Goal: Task Accomplishment & Management: Complete application form

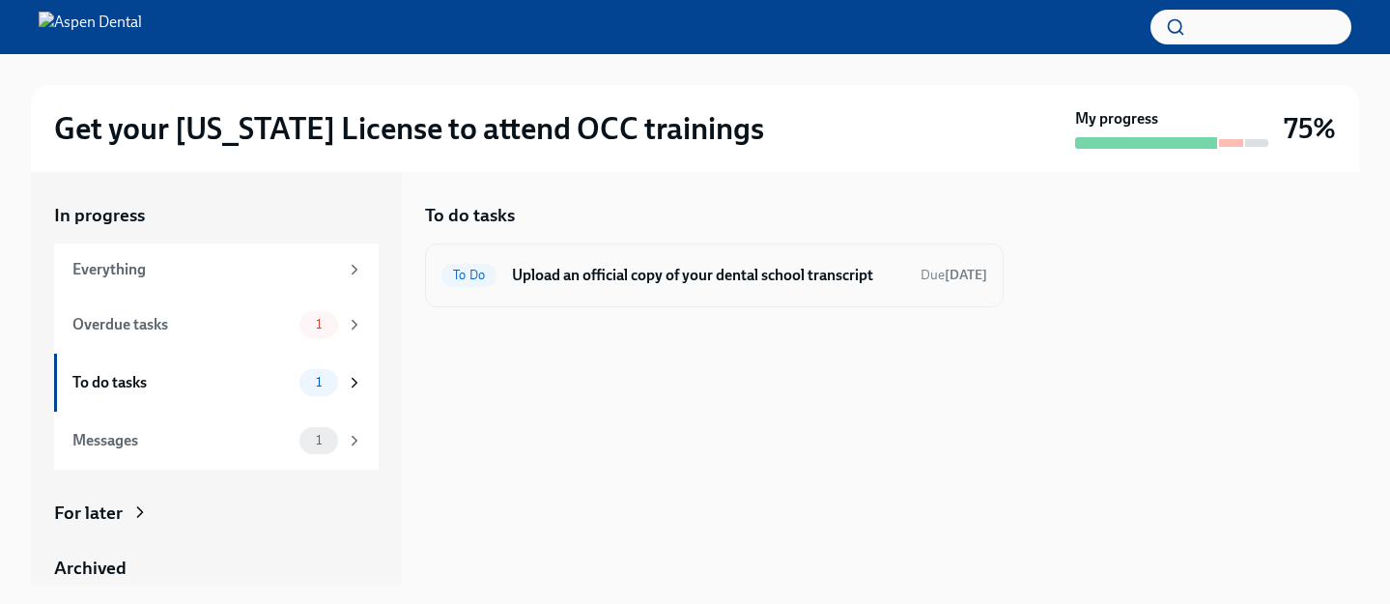
click at [634, 249] on div "To Do Upload an official copy of your dental school transcript Due [DATE]" at bounding box center [714, 275] width 578 height 64
click at [640, 281] on h6 "Upload an official copy of your dental school transcript" at bounding box center [708, 275] width 393 height 21
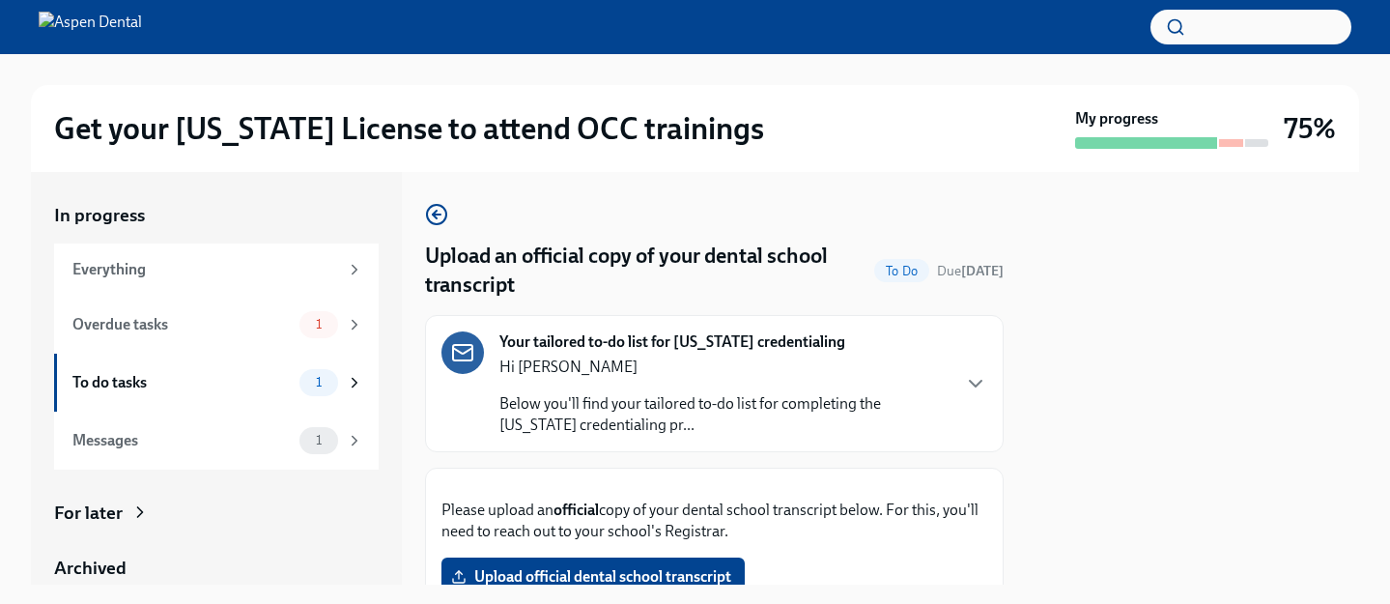
scroll to position [429, 0]
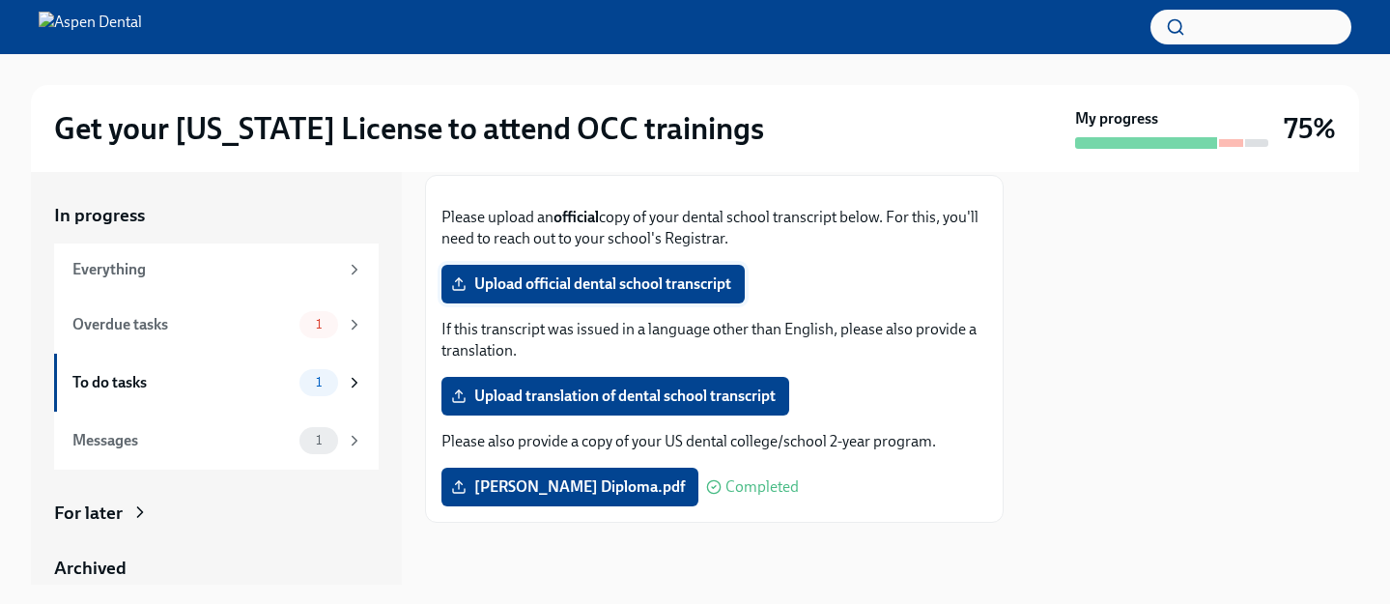
click at [647, 294] on span "Upload official dental school transcript" at bounding box center [593, 283] width 276 height 19
click at [0, 0] on input "Upload official dental school transcript" at bounding box center [0, 0] width 0 height 0
click at [314, 327] on span "1" at bounding box center [318, 324] width 29 height 14
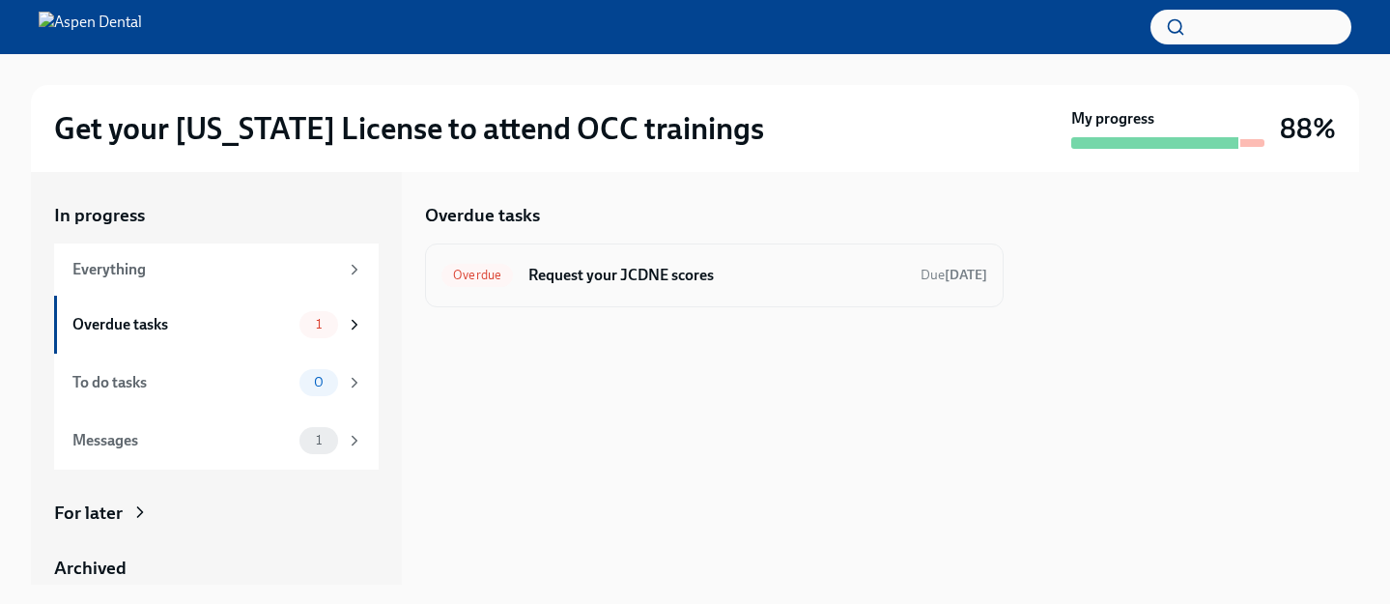
click at [527, 286] on div "Overdue Request your JCDNE scores Due [DATE]" at bounding box center [714, 275] width 546 height 31
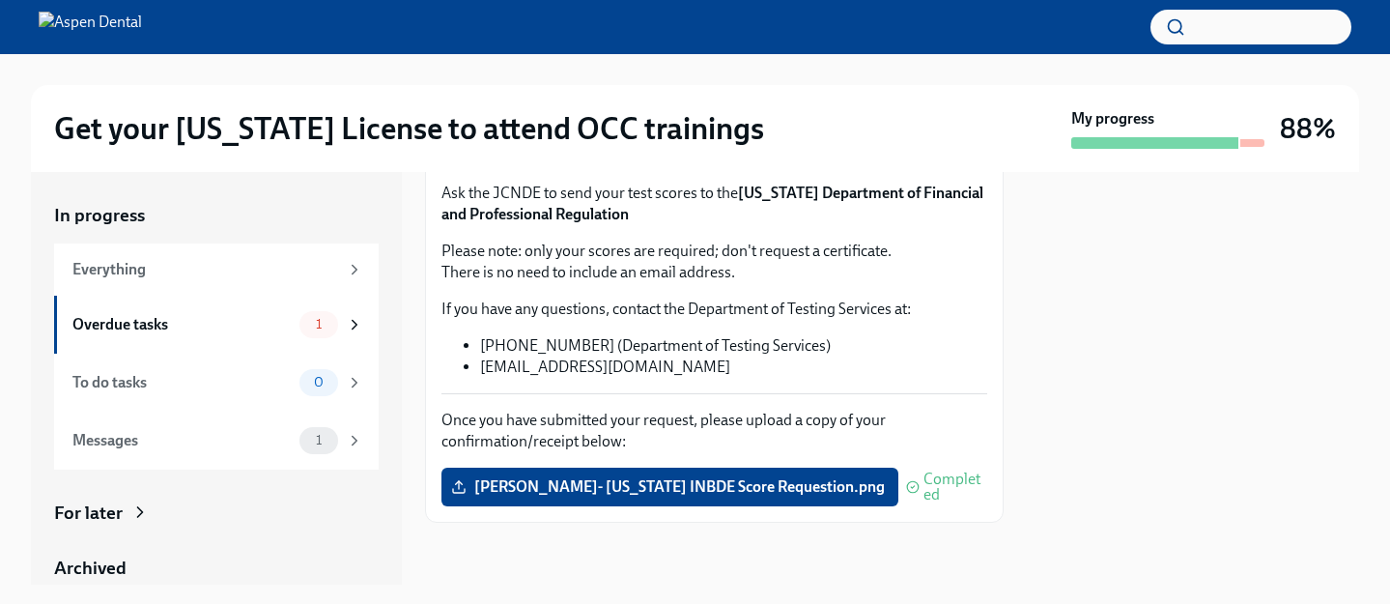
scroll to position [491, 0]
click at [273, 450] on div "Messages 1" at bounding box center [217, 440] width 291 height 27
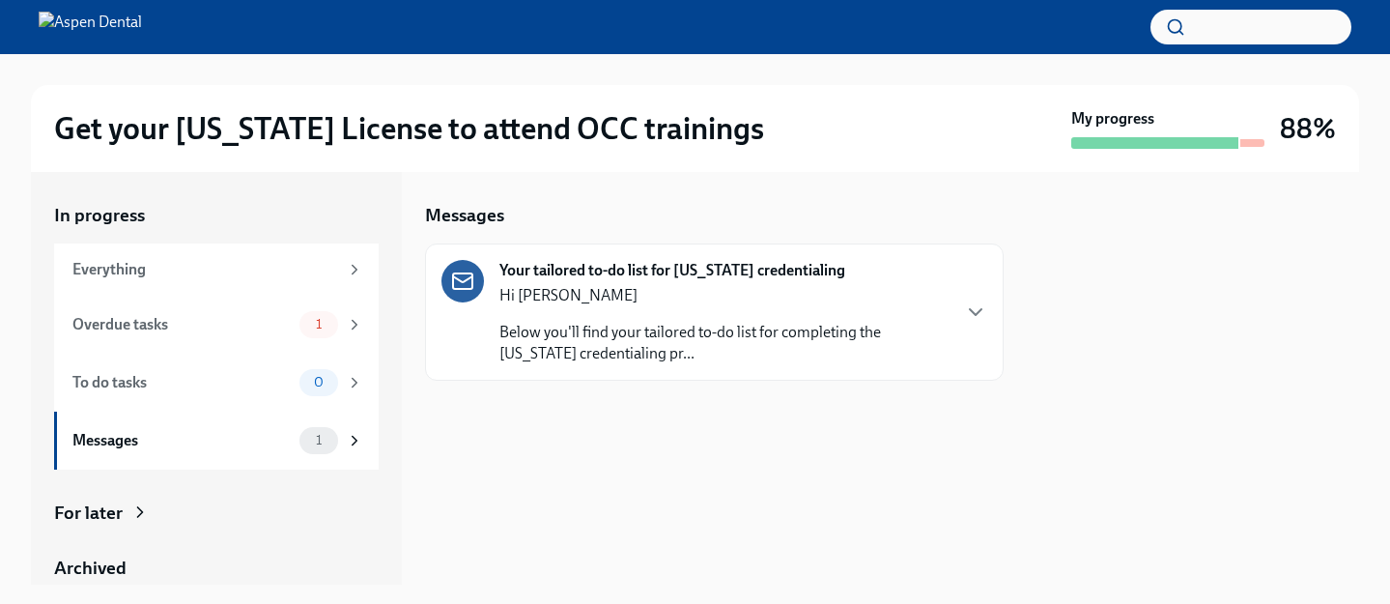
click at [570, 317] on div "Hi [PERSON_NAME] Below you'll find your tailored to-do list for completing the …" at bounding box center [723, 324] width 449 height 79
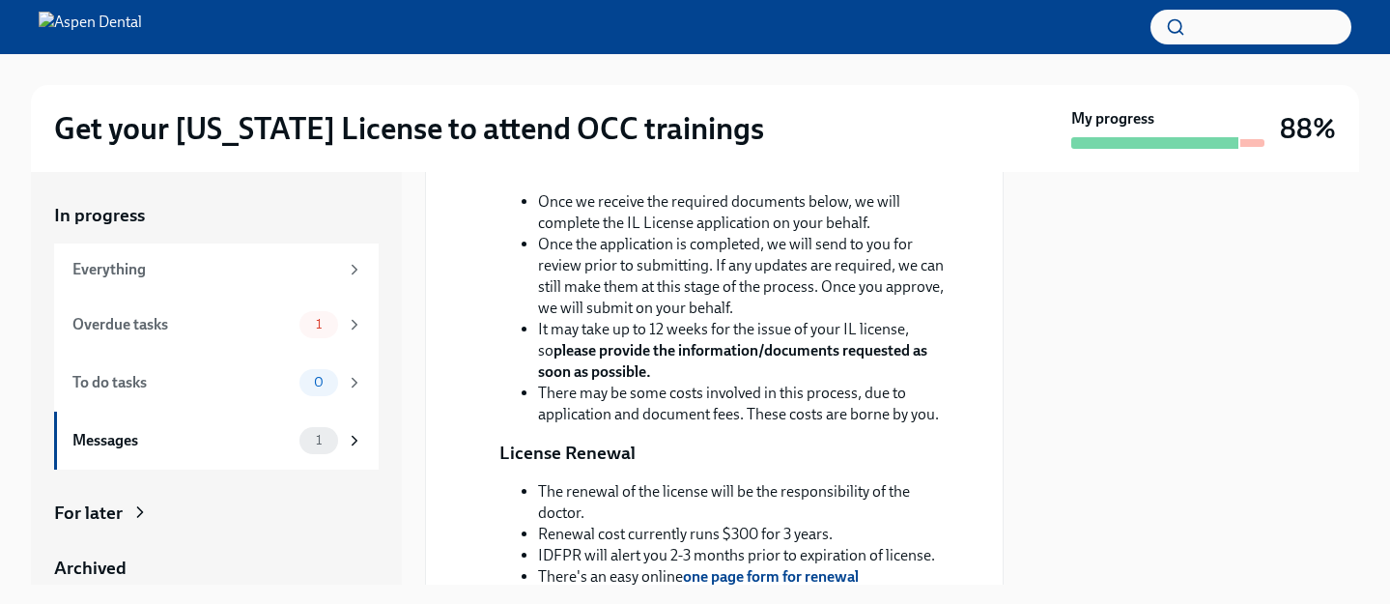
scroll to position [409, 0]
click at [328, 328] on span "1" at bounding box center [318, 324] width 29 height 14
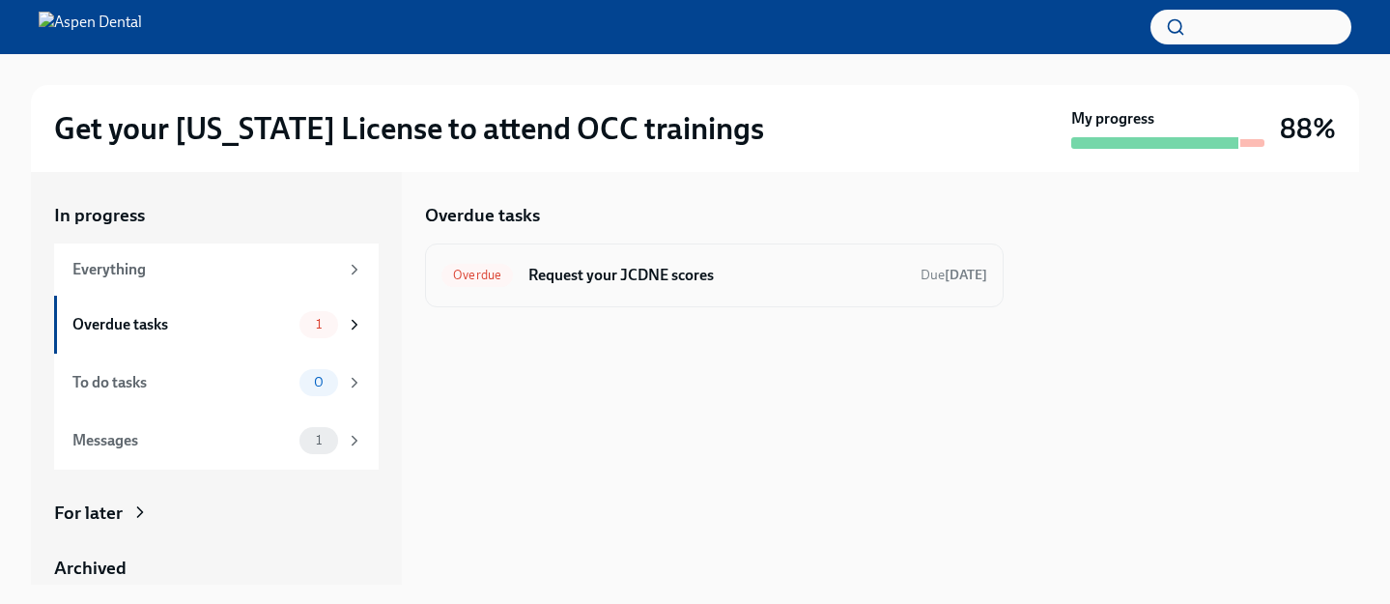
click at [537, 277] on h6 "Request your JCDNE scores" at bounding box center [716, 275] width 377 height 21
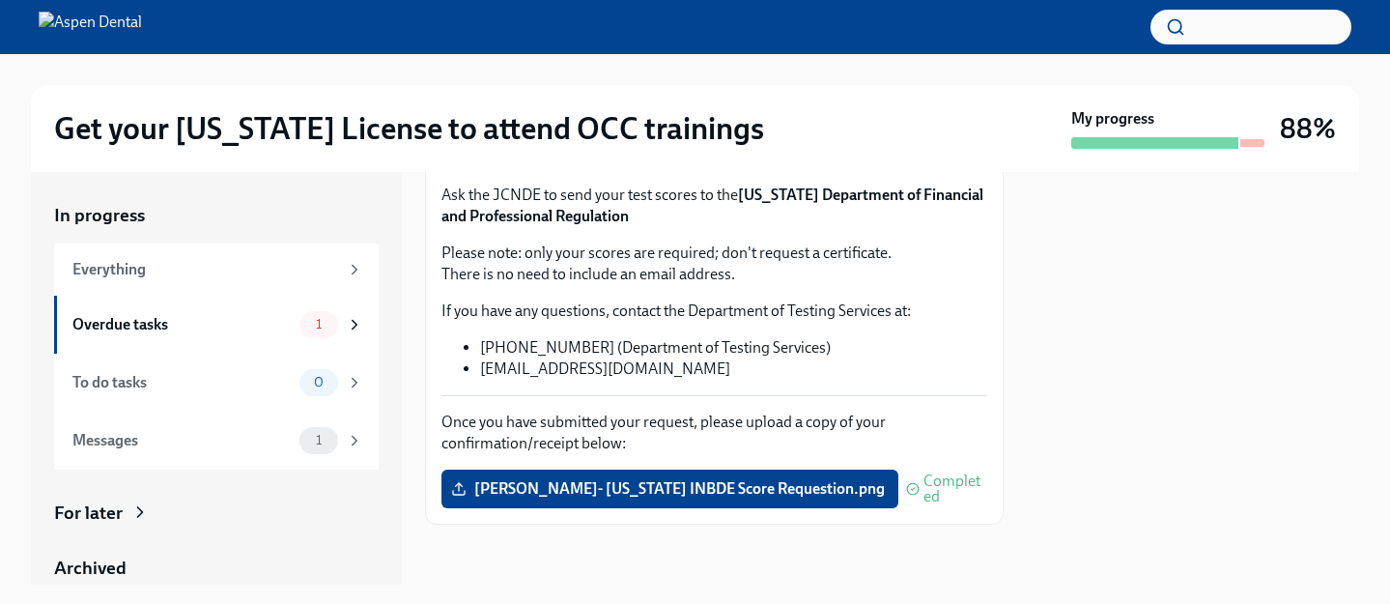
scroll to position [344, 0]
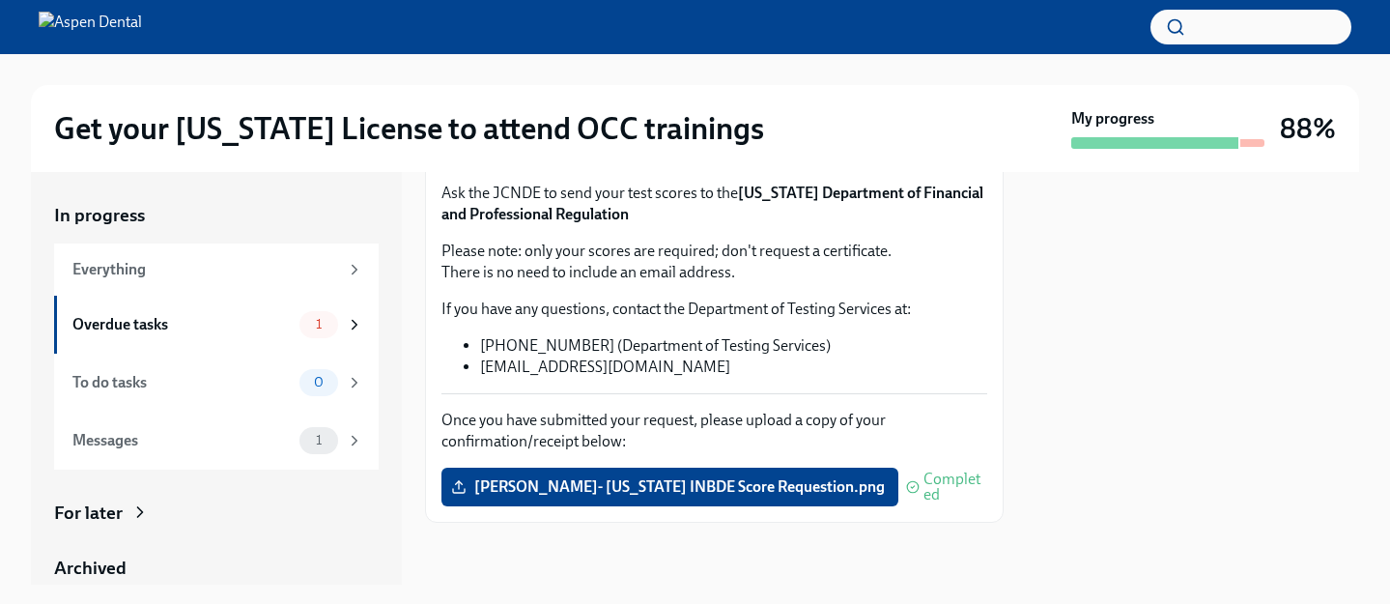
click at [534, 157] on span "Request your scores here" at bounding box center [548, 147] width 186 height 19
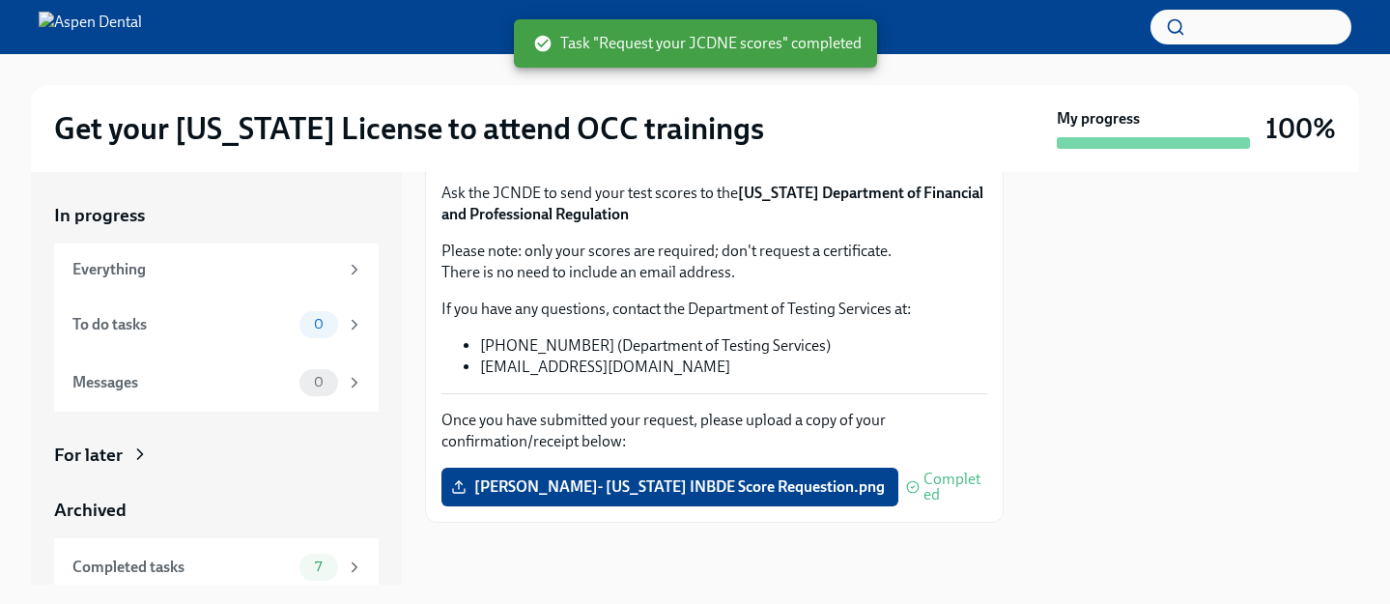
scroll to position [0, 0]
click at [319, 271] on div "Everything" at bounding box center [205, 269] width 266 height 21
